Goal: Consume media (video, audio): Consume media (video, audio)

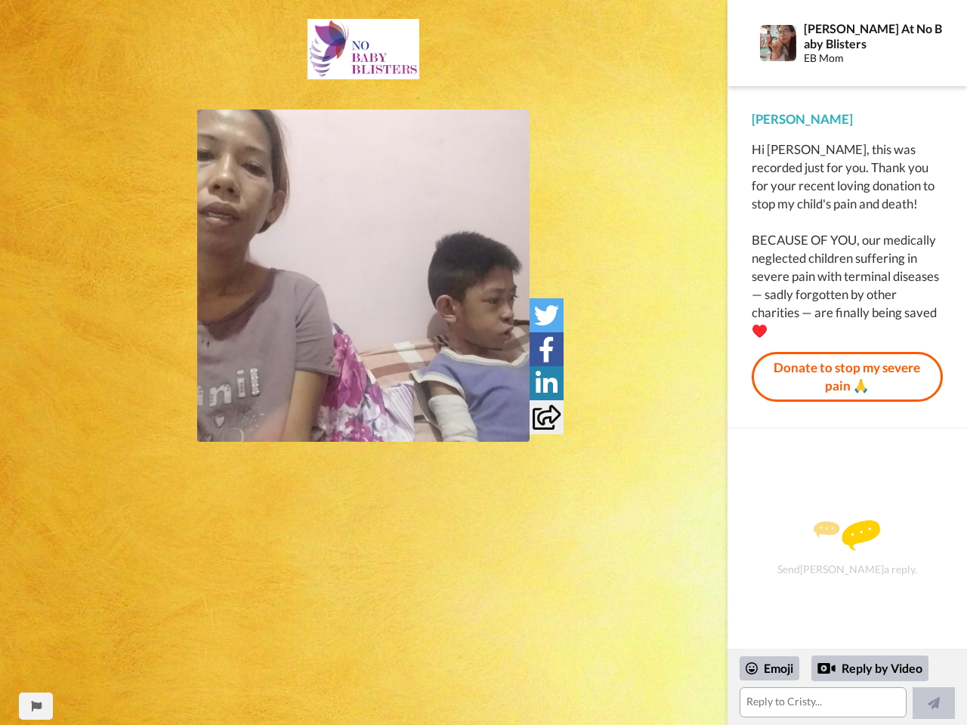
click at [363, 276] on img at bounding box center [363, 275] width 332 height 332
click at [546, 315] on icon at bounding box center [546, 315] width 25 height 25
click at [546, 349] on icon at bounding box center [546, 349] width 16 height 25
click at [546, 383] on icon at bounding box center [546, 383] width 22 height 25
click at [546, 417] on icon at bounding box center [546, 417] width 28 height 25
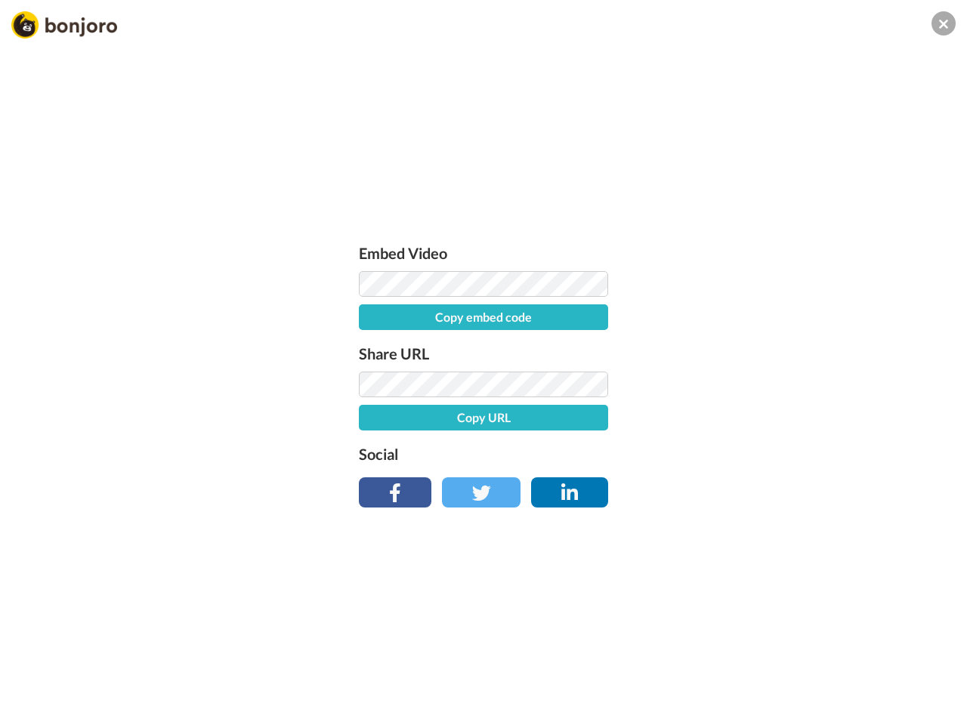
click at [35, 706] on div "Embed Video Copy embed code Share URL Copy URL Social" at bounding box center [483, 444] width 967 height 725
click at [847, 687] on div "Embed Video Copy embed code Share URL Copy URL Social" at bounding box center [483, 444] width 967 height 725
click at [770, 668] on div "Embed Video Copy embed code Share URL Copy URL Social" at bounding box center [483, 444] width 967 height 725
click at [870, 668] on div "Embed Video Copy embed code Share URL Copy URL Social" at bounding box center [483, 444] width 967 height 725
click at [933, 703] on div "Embed Video Copy embed code Share URL Copy URL Social" at bounding box center [483, 444] width 967 height 725
